Goal: Find specific page/section: Find specific page/section

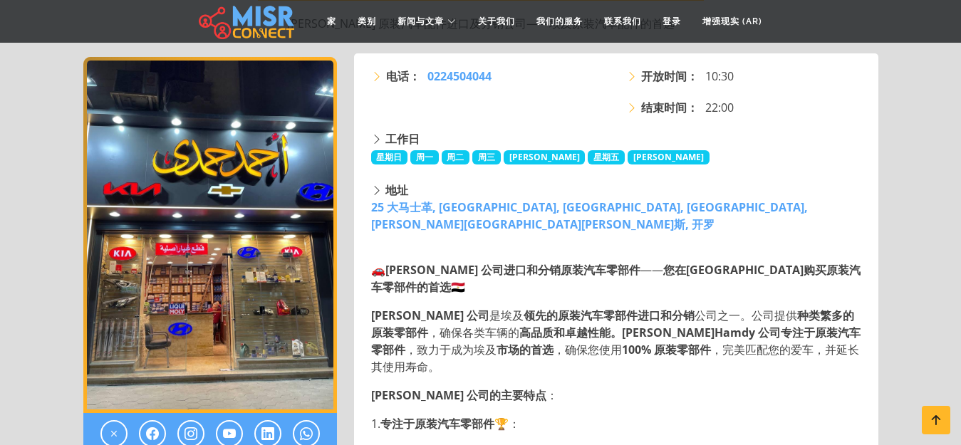
scroll to position [214, 0]
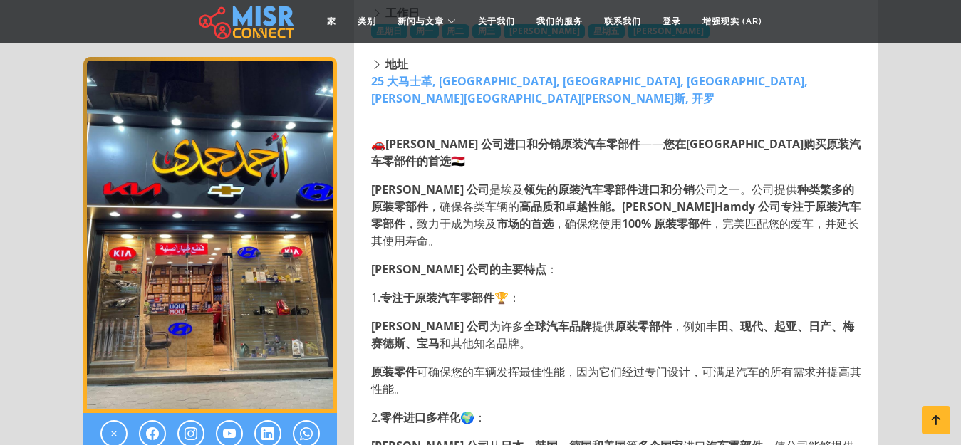
scroll to position [356, 0]
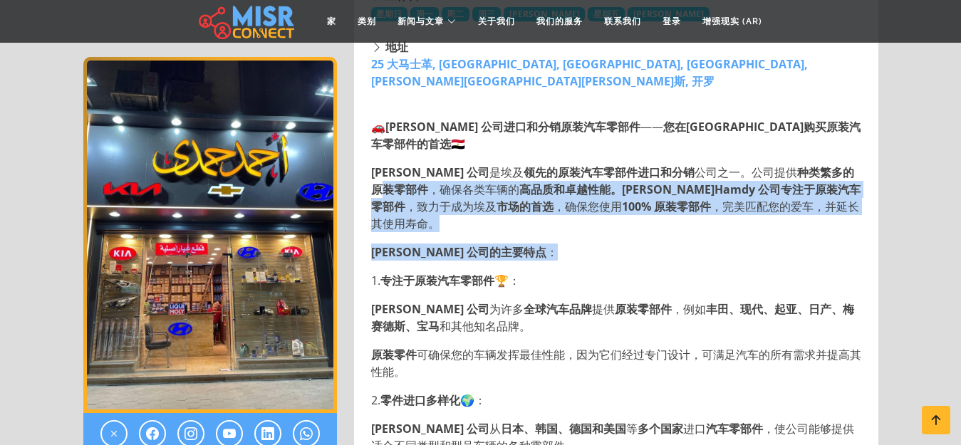
drag, startPoint x: 372, startPoint y: 150, endPoint x: 667, endPoint y: 219, distance: 303.0
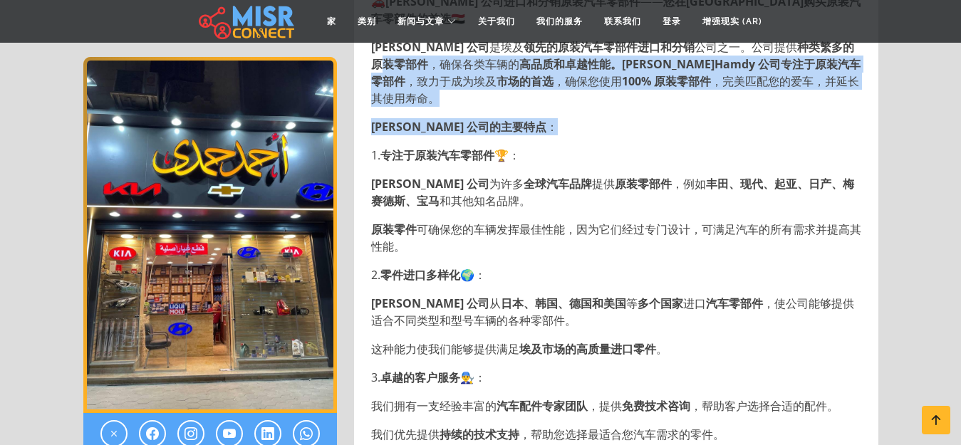
scroll to position [499, 0]
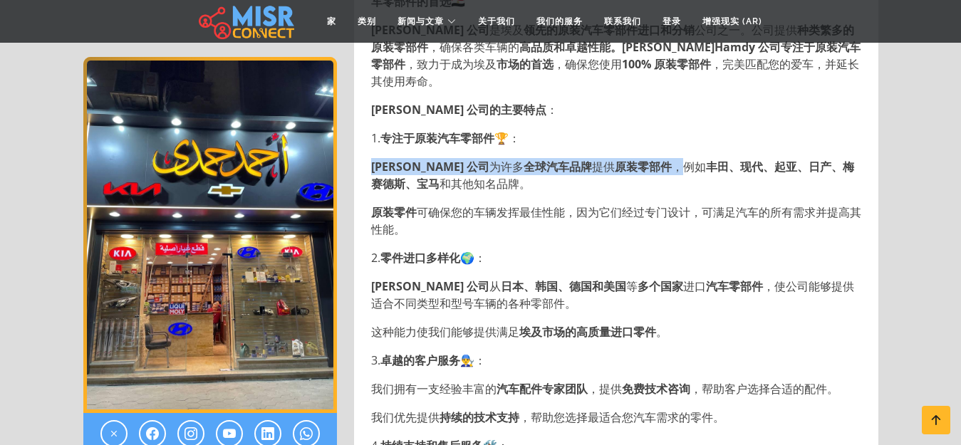
drag, startPoint x: 370, startPoint y: 133, endPoint x: 669, endPoint y: 134, distance: 299.1
click at [669, 158] on p "Ahmed Hamdy 公司 为许多 全球汽车品牌 提供 原装零部件 ，例如 丰田、现代、起亚、日产、梅赛德斯、宝马 和其他知名品牌。" at bounding box center [617, 175] width 493 height 34
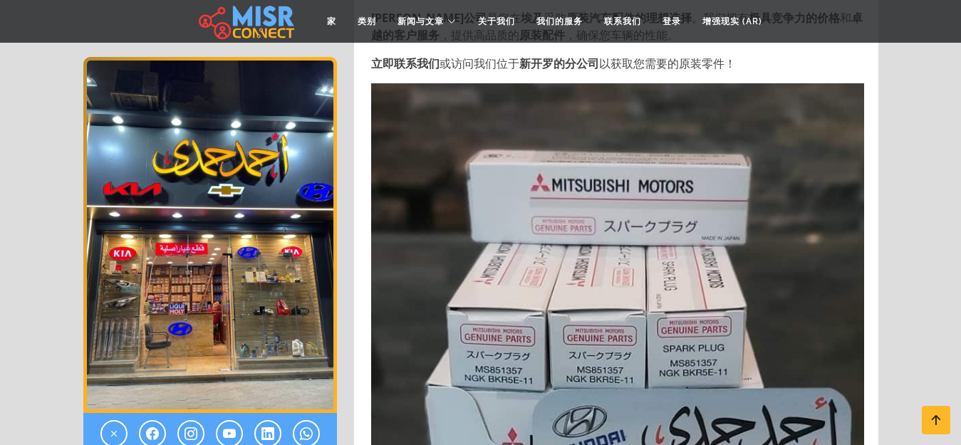
scroll to position [1994, 0]
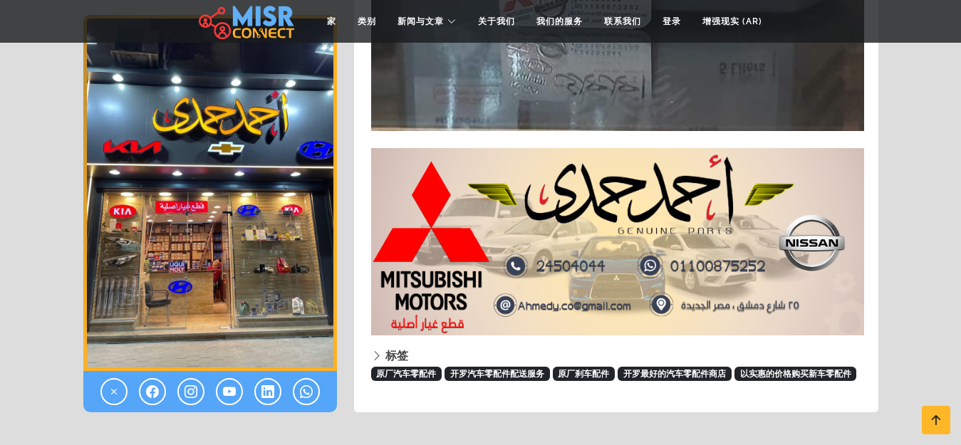
scroll to position [4131, 0]
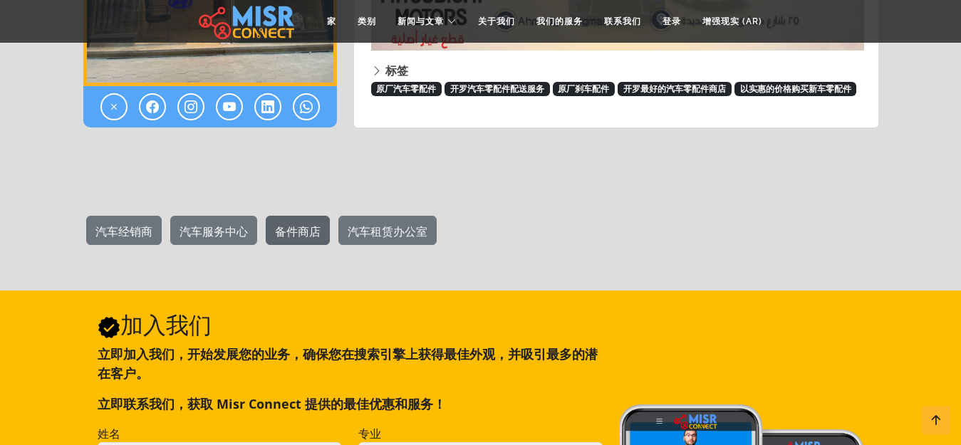
click at [304, 224] on font "备件商店" at bounding box center [298, 232] width 46 height 16
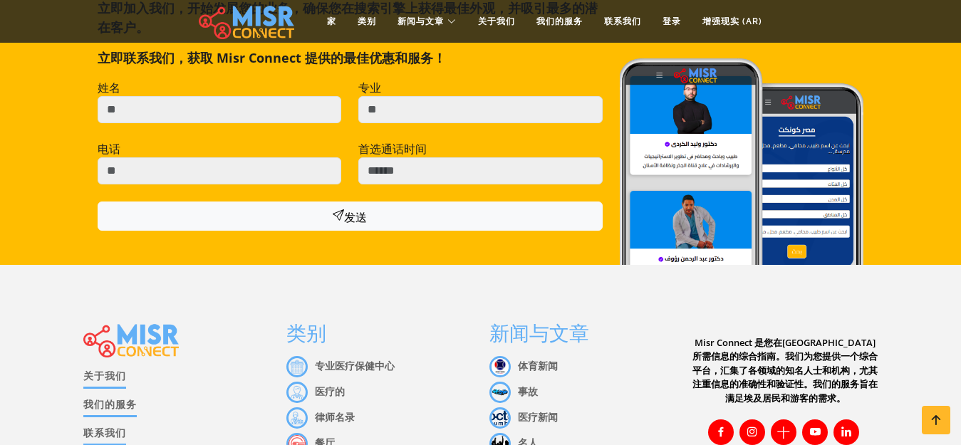
scroll to position [4487, 0]
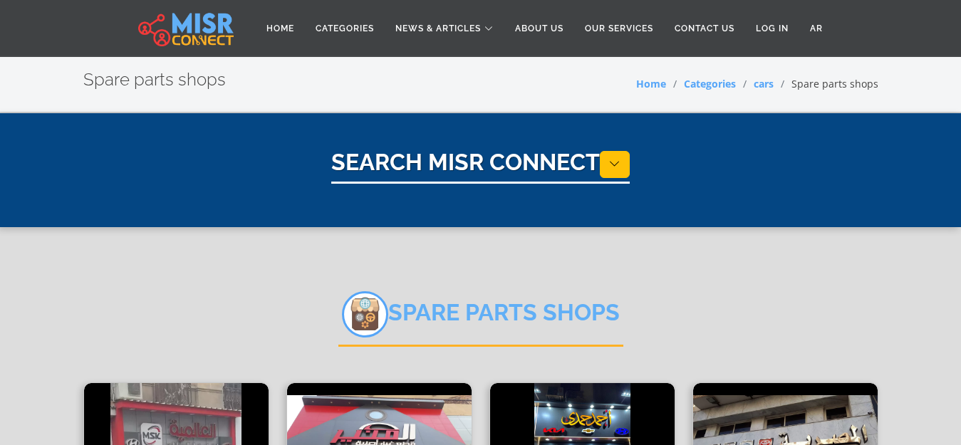
select select "****"
select select "**********"
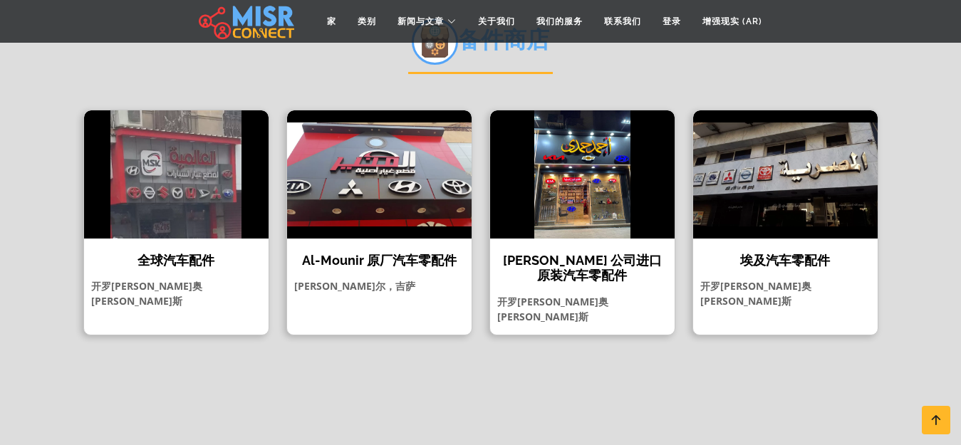
scroll to position [285, 0]
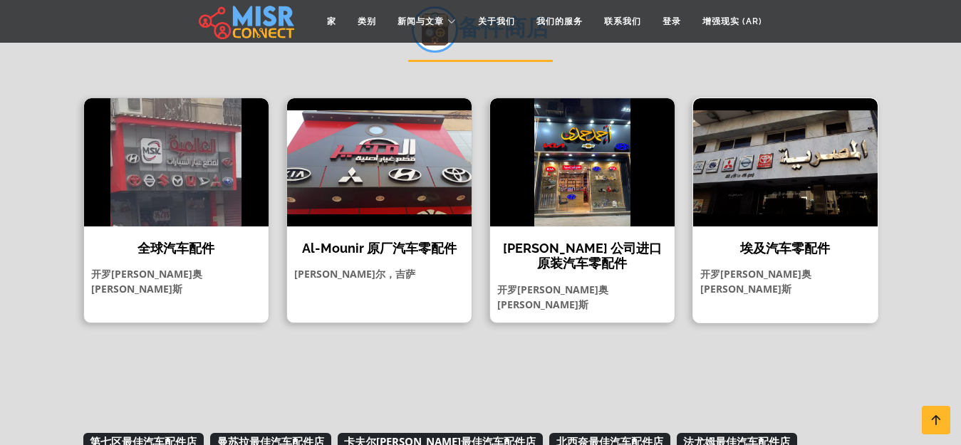
click at [791, 184] on img at bounding box center [785, 162] width 184 height 128
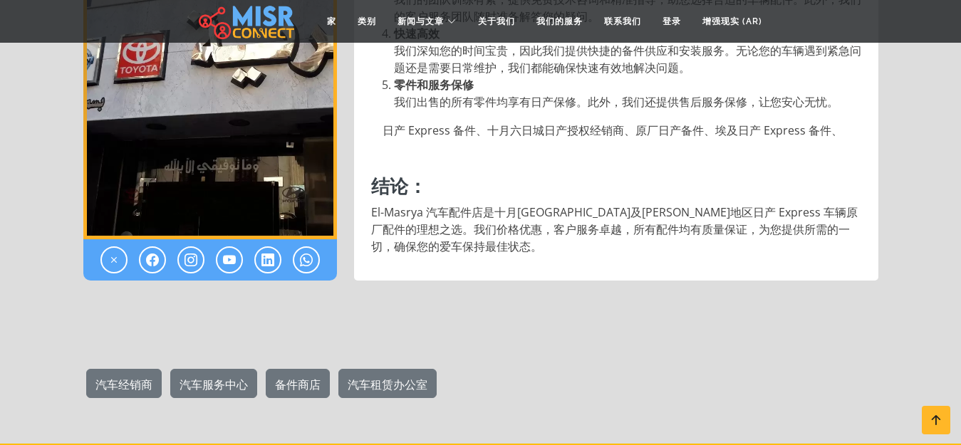
scroll to position [1567, 0]
